Goal: Task Accomplishment & Management: Manage account settings

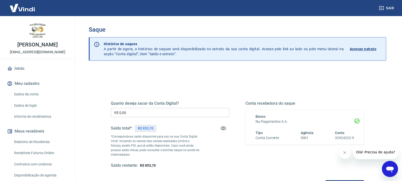
click at [208, 111] on input "R$ 0,00" at bounding box center [170, 112] width 119 height 9
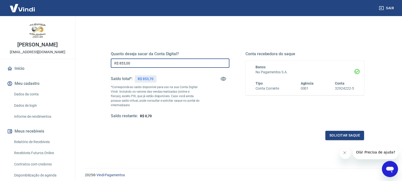
scroll to position [63, 0]
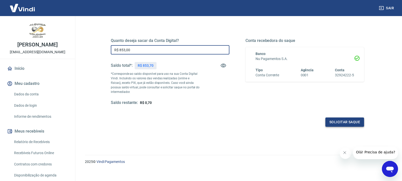
type input "R$ 853,00"
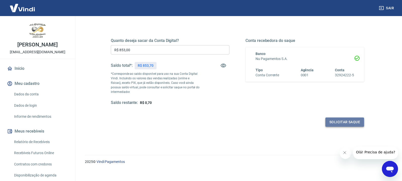
click at [343, 121] on button "Solicitar saque" at bounding box center [345, 122] width 39 height 9
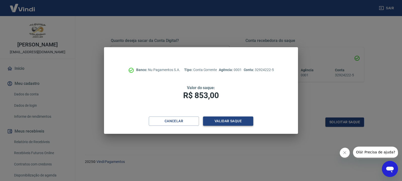
click at [227, 122] on button "Validar saque" at bounding box center [228, 121] width 50 height 9
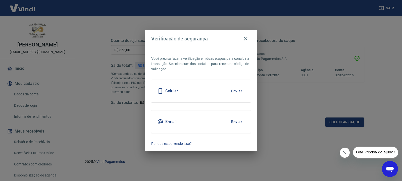
click at [242, 126] on button "Enviar" at bounding box center [237, 122] width 16 height 11
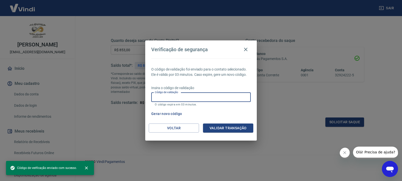
paste input "500543"
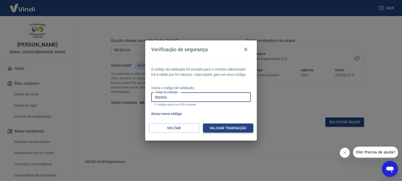
type input "500543"
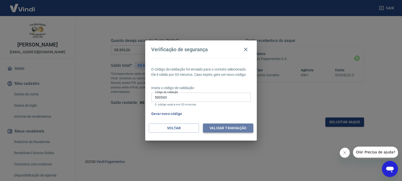
click at [229, 130] on button "Validar transação" at bounding box center [228, 128] width 50 height 9
